Goal: Task Accomplishment & Management: Complete application form

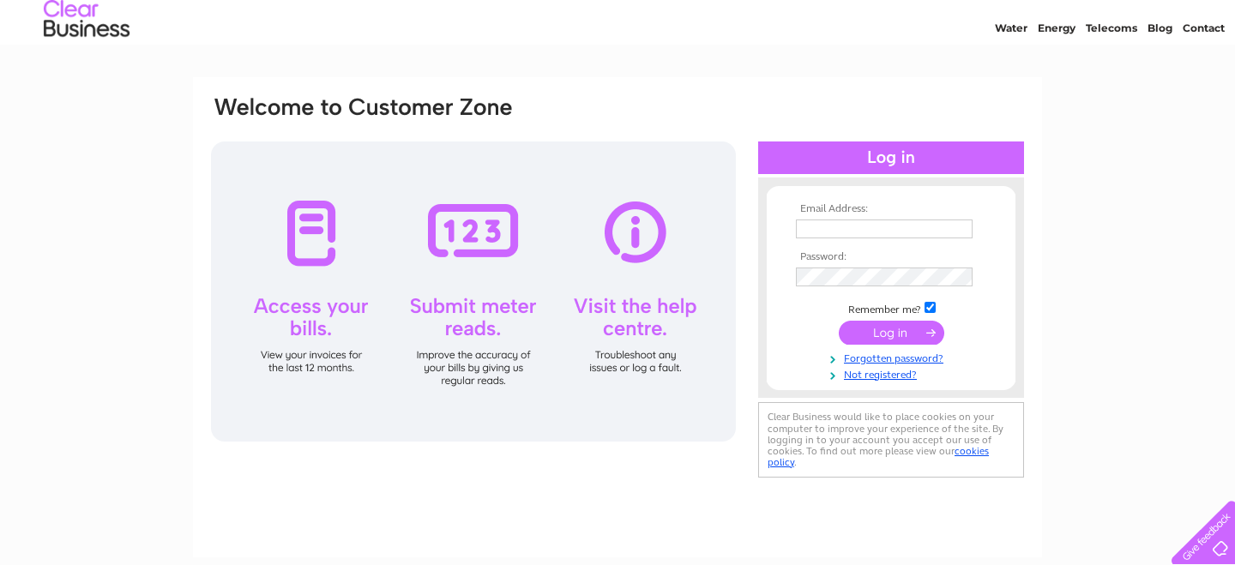
scroll to position [88, 0]
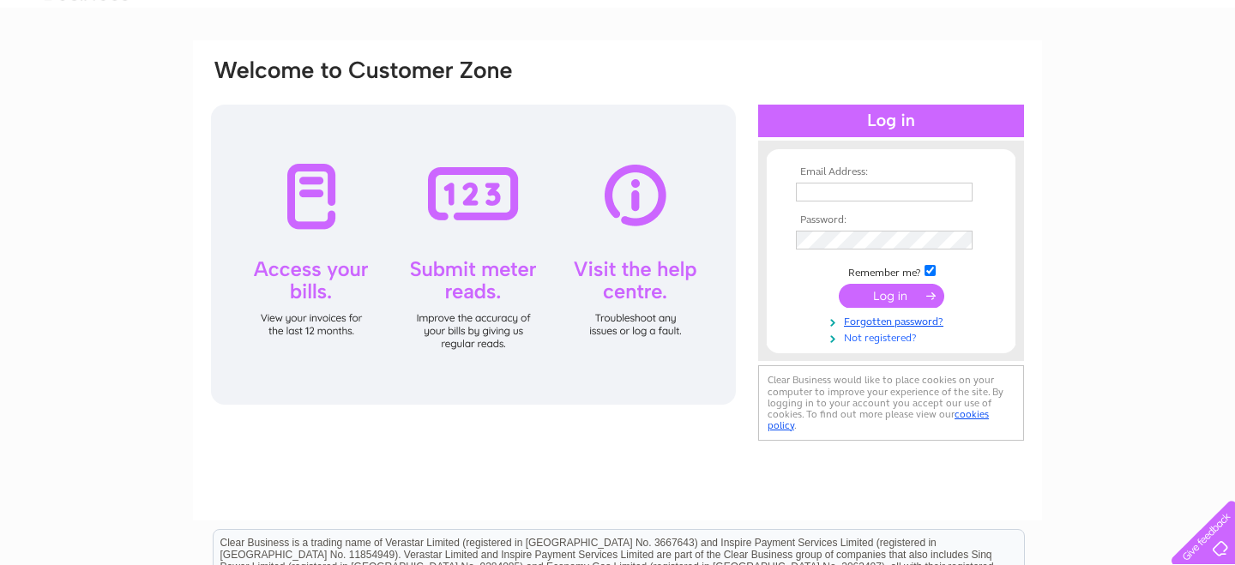
click at [896, 340] on link "Not registered?" at bounding box center [893, 337] width 195 height 16
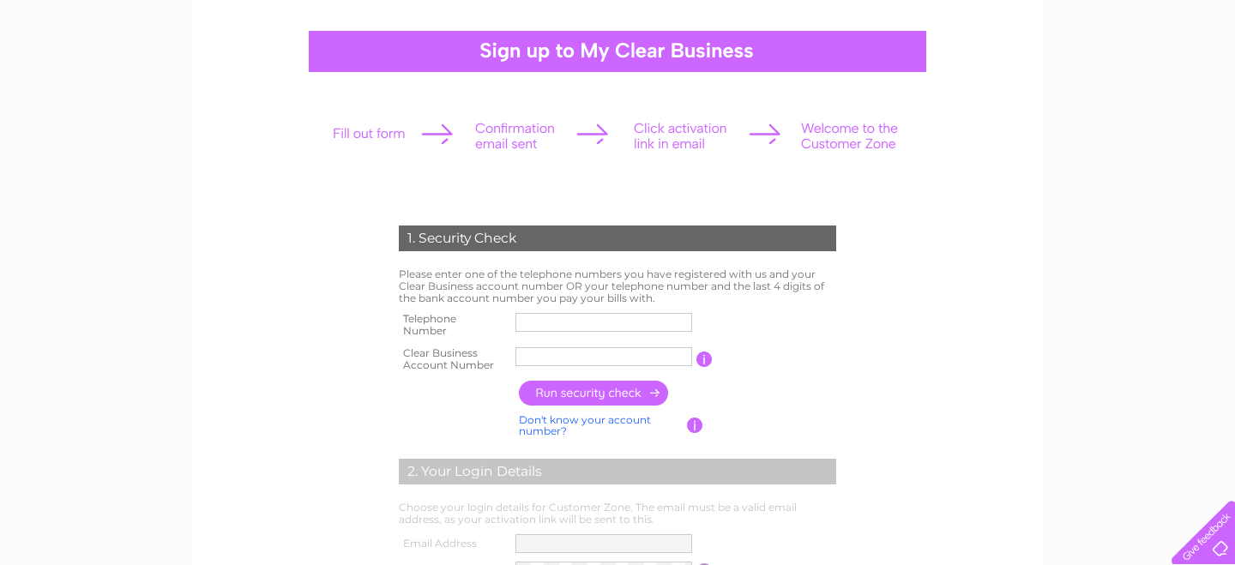
scroll to position [144, 0]
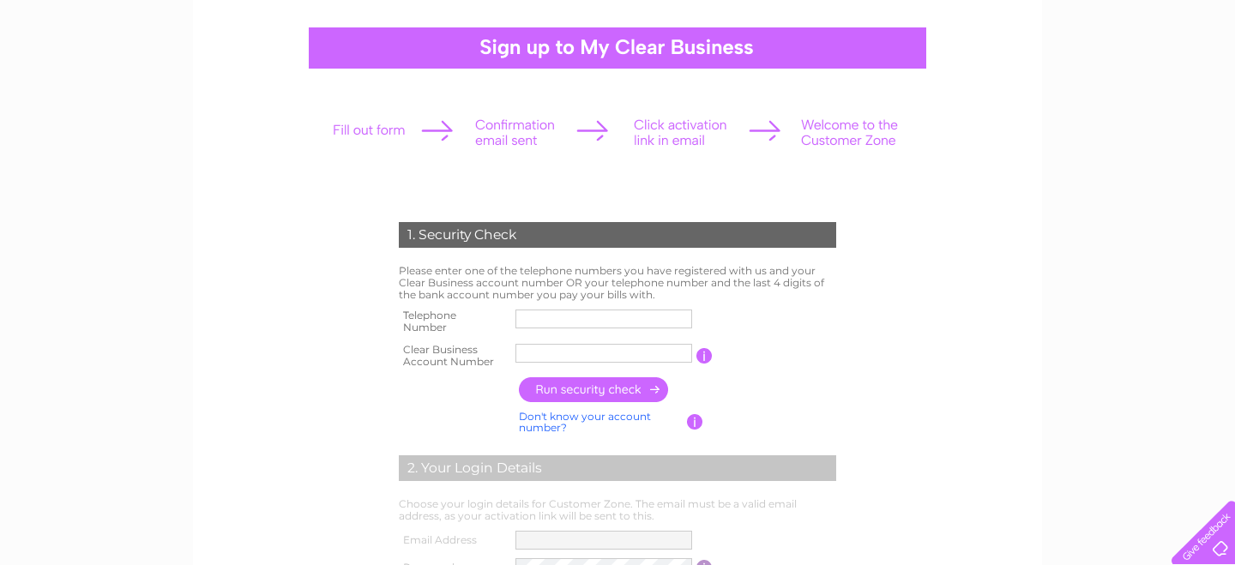
click at [585, 359] on input "text" at bounding box center [603, 353] width 177 height 19
type input "2026217"
click at [578, 390] on input "button" at bounding box center [594, 389] width 151 height 25
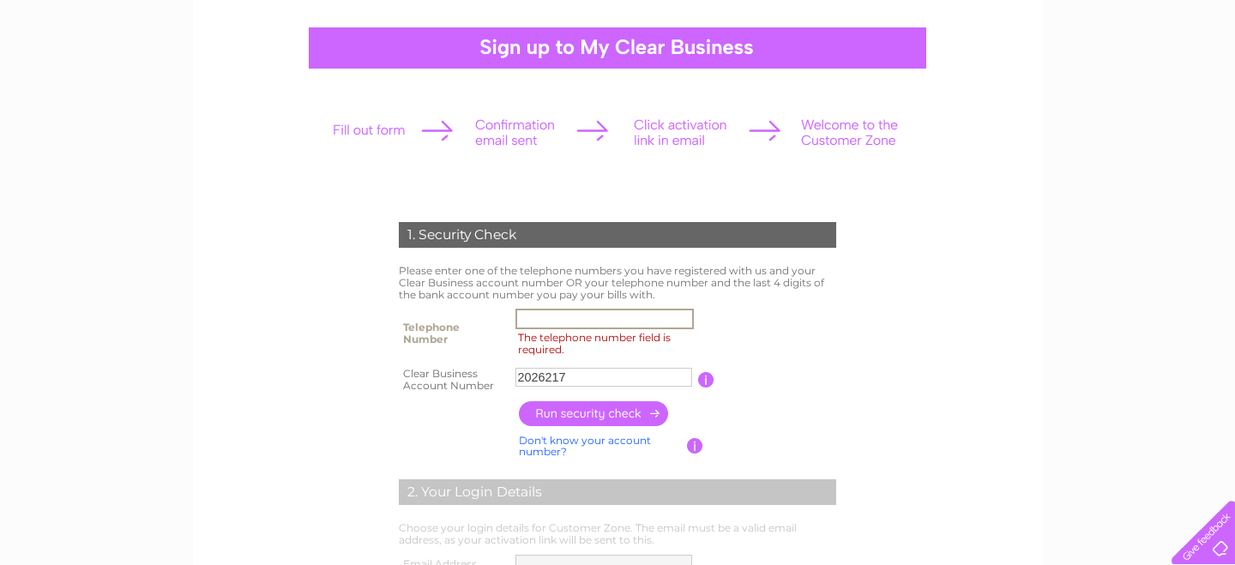
click at [564, 320] on input "The telephone number field is required." at bounding box center [604, 319] width 178 height 21
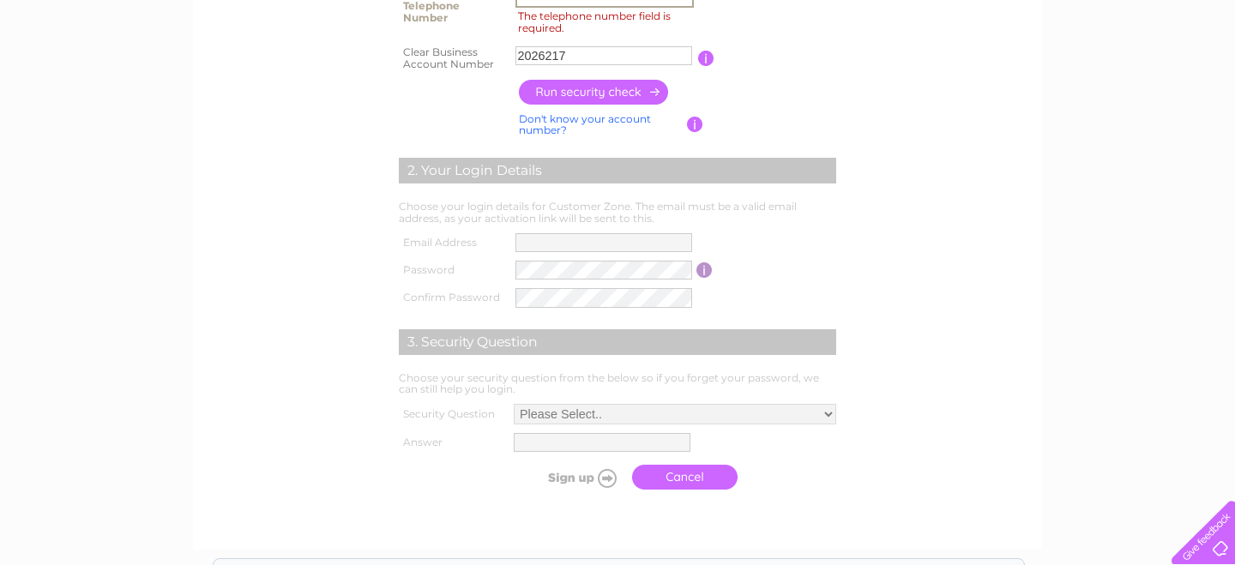
scroll to position [0, 0]
